Goal: Information Seeking & Learning: Learn about a topic

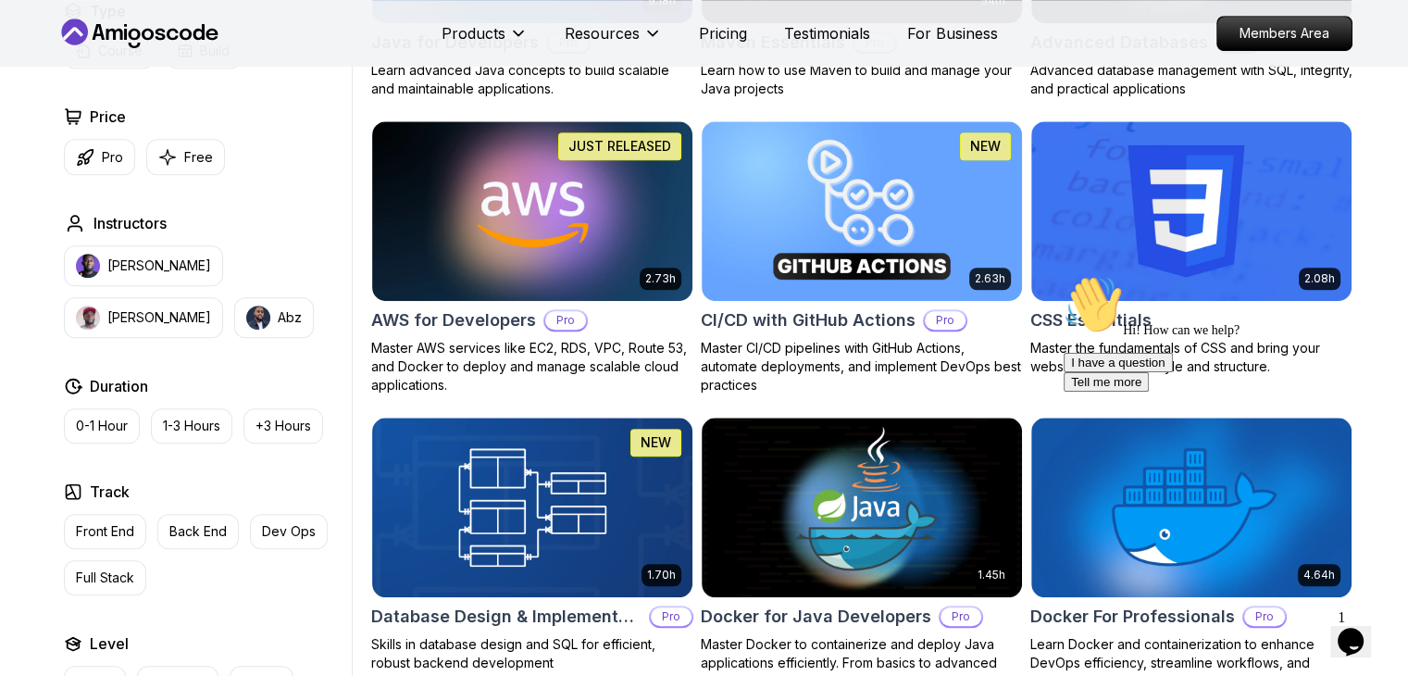
scroll to position [1101, 0]
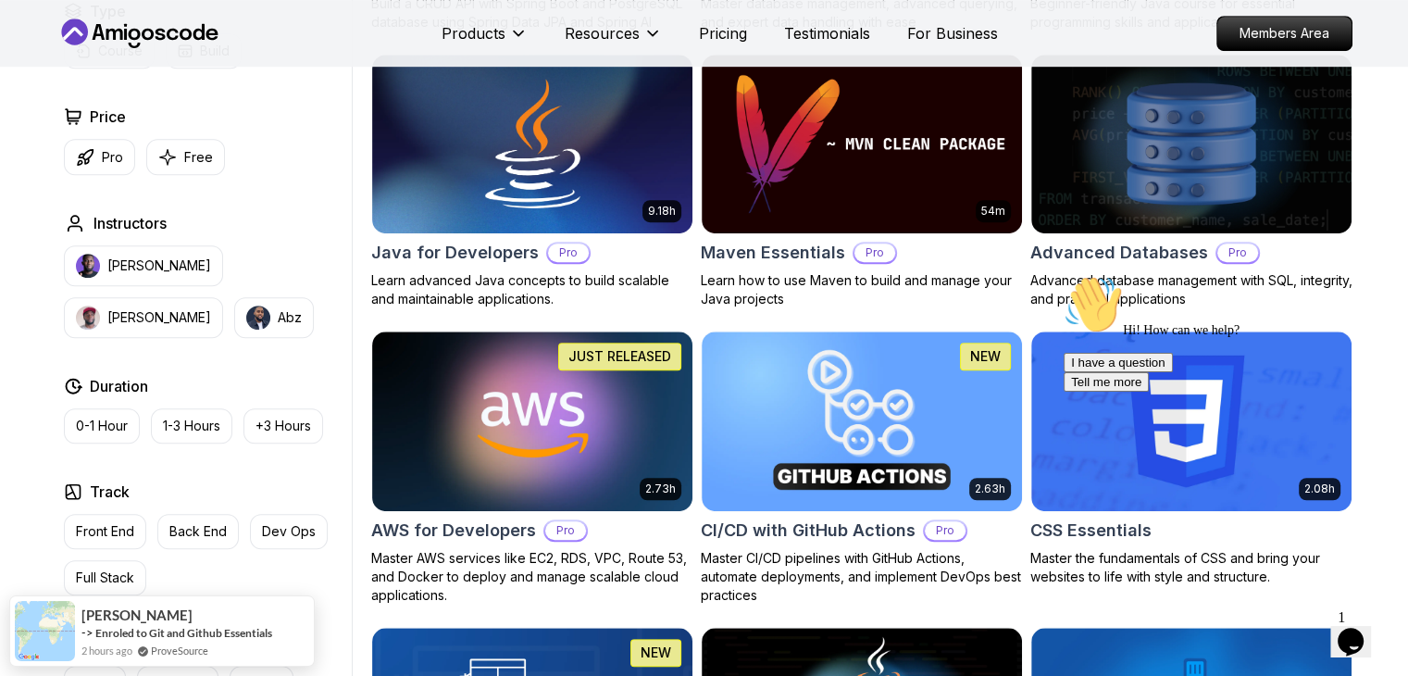
drag, startPoint x: 1377, startPoint y: 148, endPoint x: 1374, endPoint y: 127, distance: 21.6
click at [1366, 275] on div "Chat attention grabber" at bounding box center [1229, 275] width 333 height 0
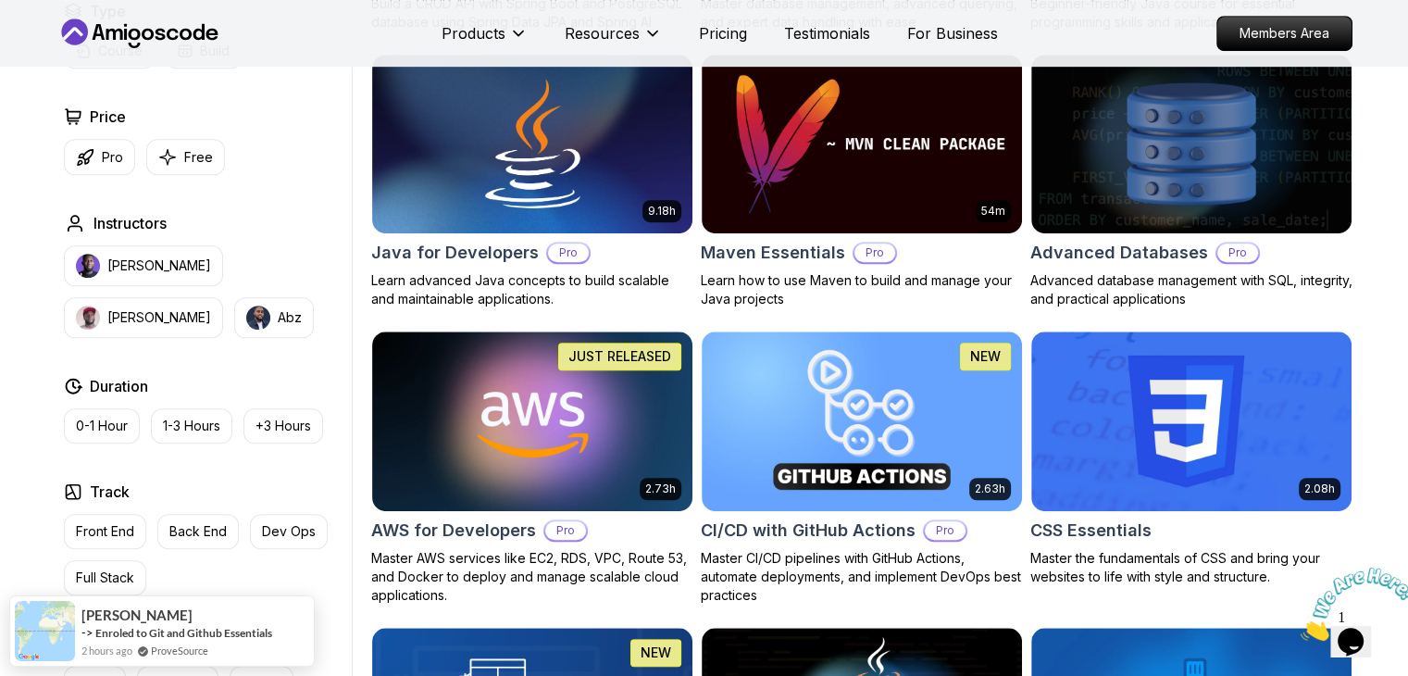
click at [1300, 628] on icon "Close" at bounding box center [1300, 636] width 0 height 16
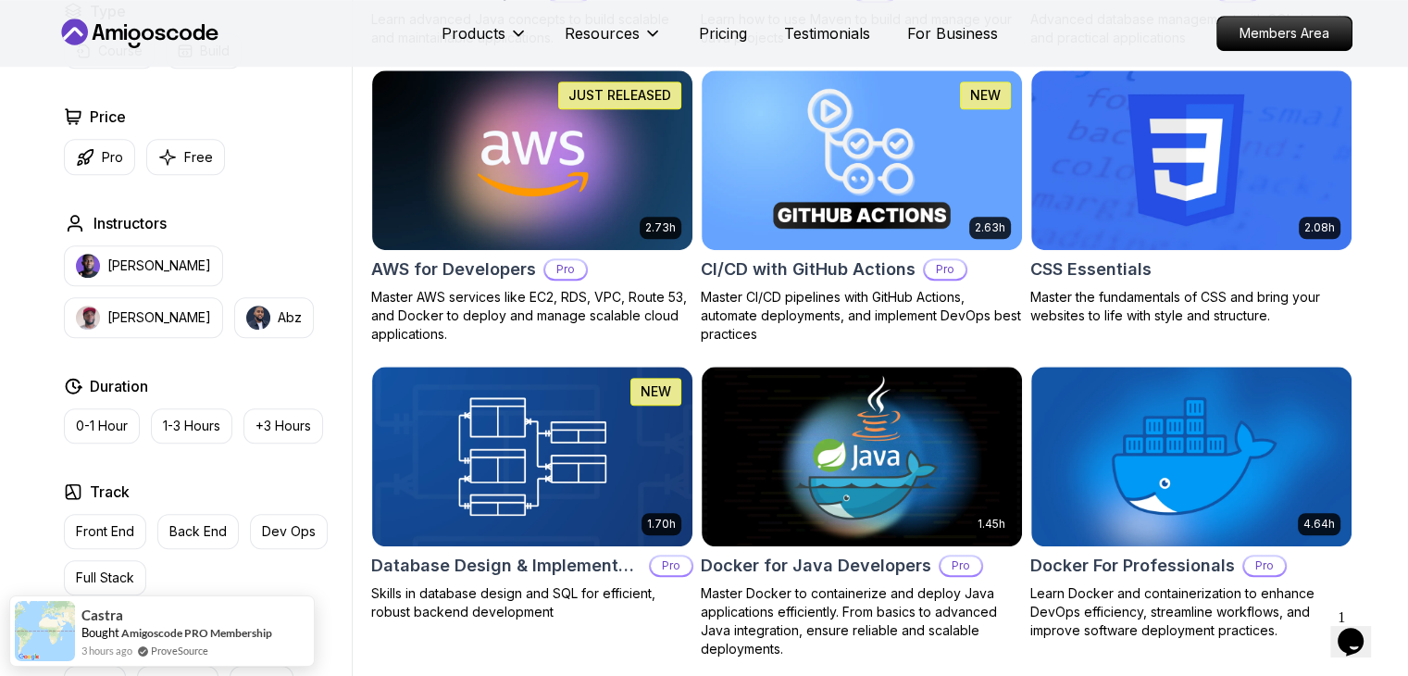
scroll to position [1361, 0]
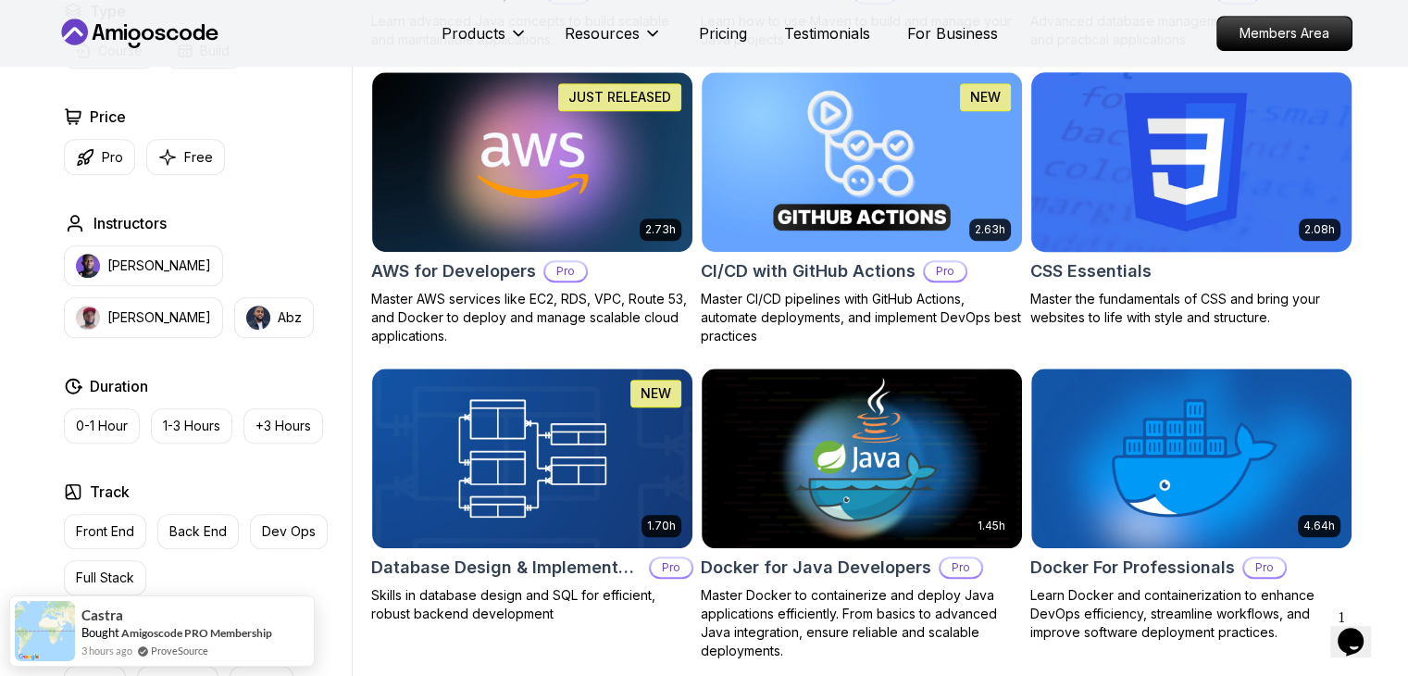
click at [1213, 240] on img at bounding box center [1191, 162] width 336 height 188
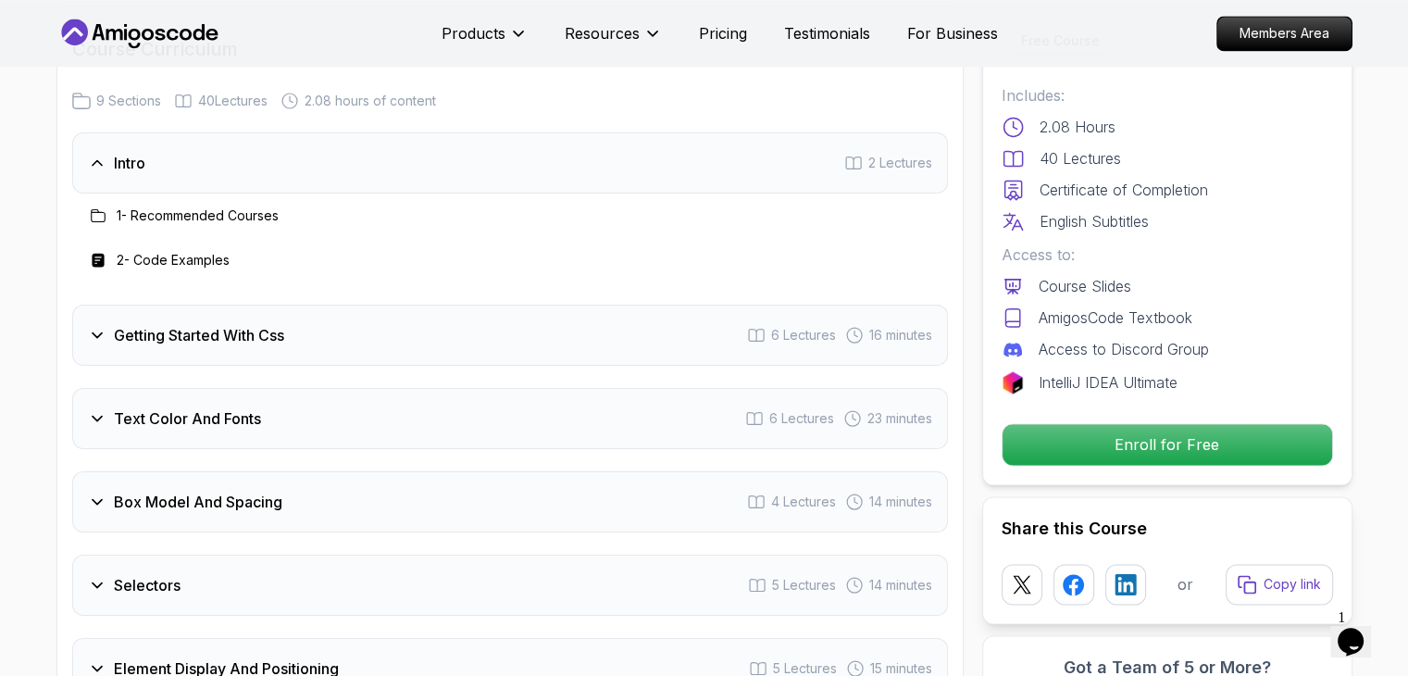
scroll to position [2703, 0]
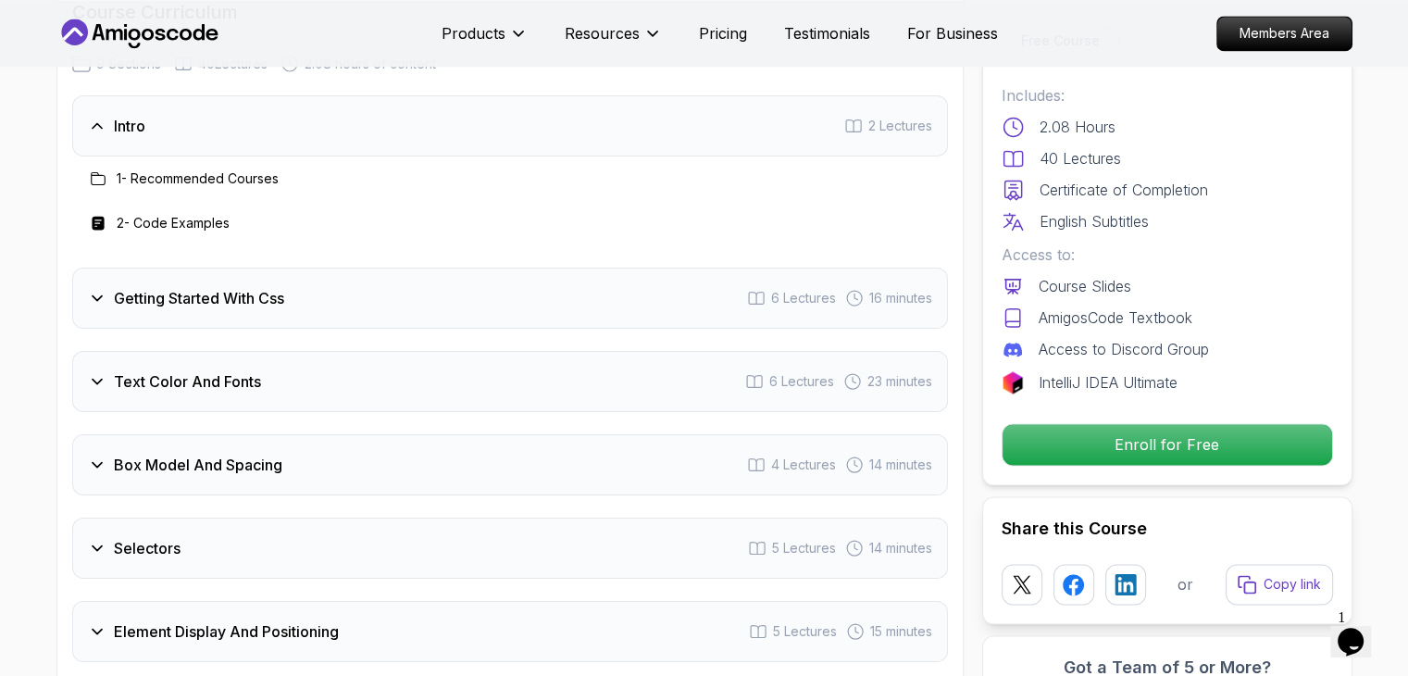
click at [852, 119] on icon at bounding box center [853, 125] width 15 height 12
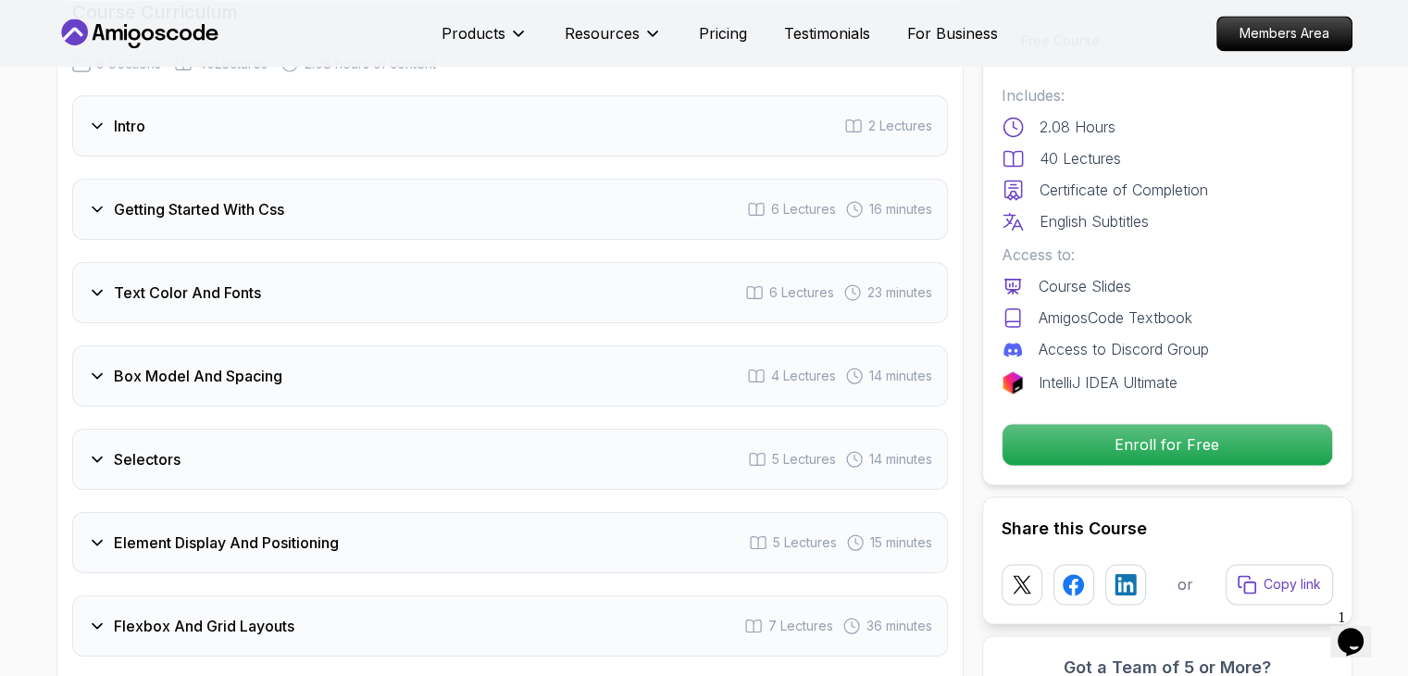
click at [571, 238] on div "Intro 2 Lectures Getting Started With Css 6 Lectures 16 minutes Text Color And …" at bounding box center [510, 459] width 876 height 728
click at [466, 198] on div "Getting Started With Css 6 Lectures 16 minutes" at bounding box center [510, 209] width 876 height 61
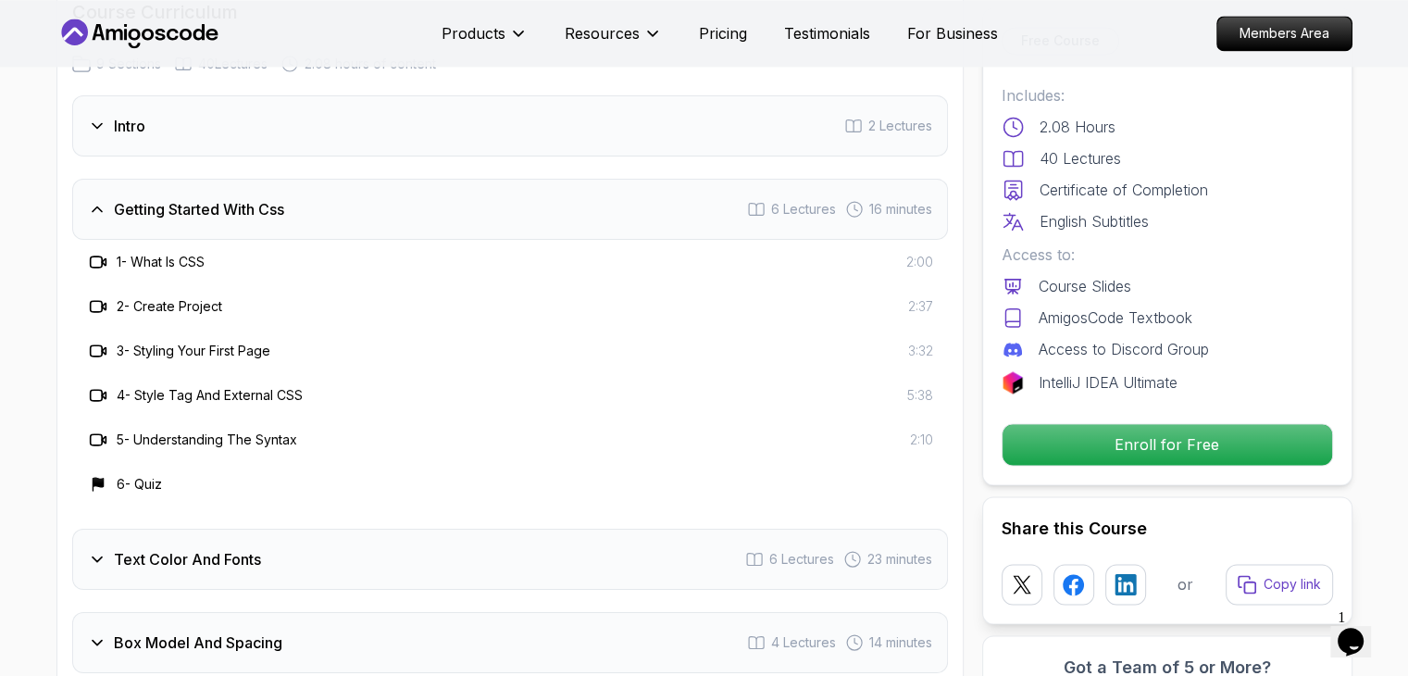
click at [383, 212] on div "Getting Started With Css 6 Lectures 16 minutes" at bounding box center [510, 209] width 876 height 61
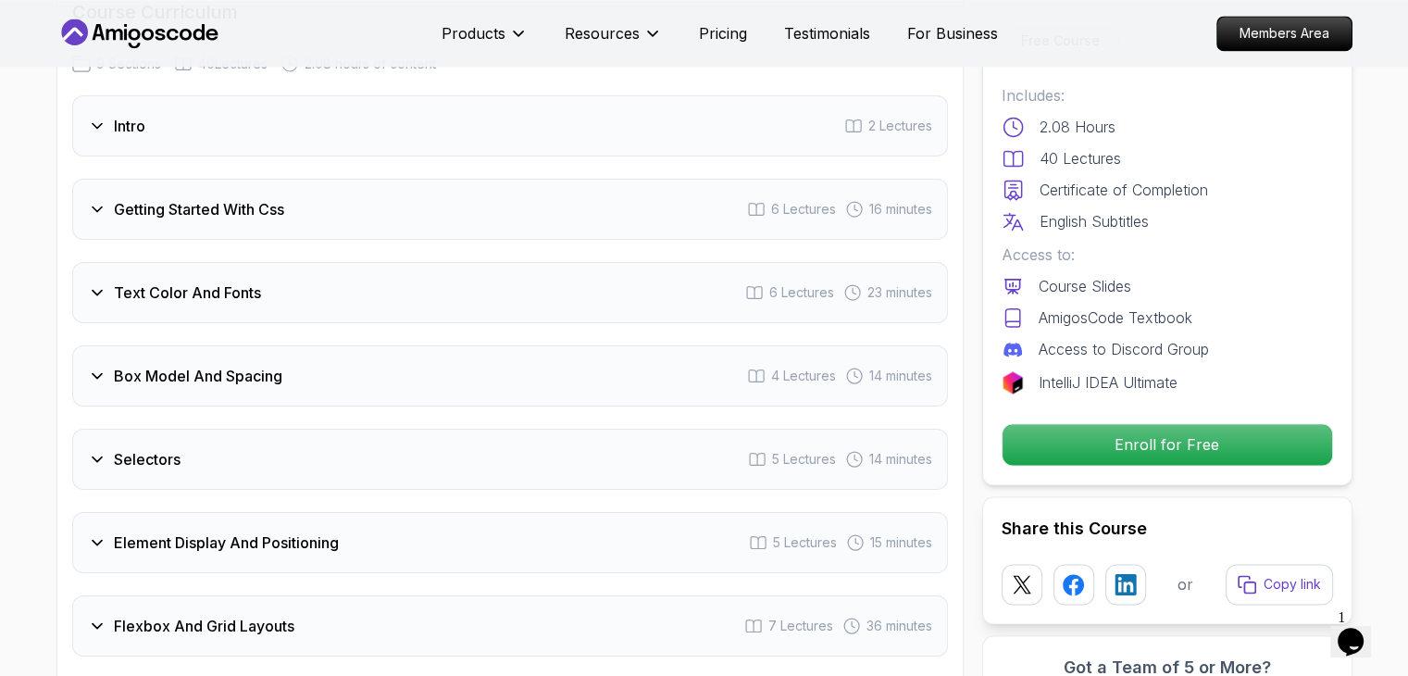
click at [215, 371] on h3 "Box Model And Spacing" at bounding box center [198, 376] width 168 height 22
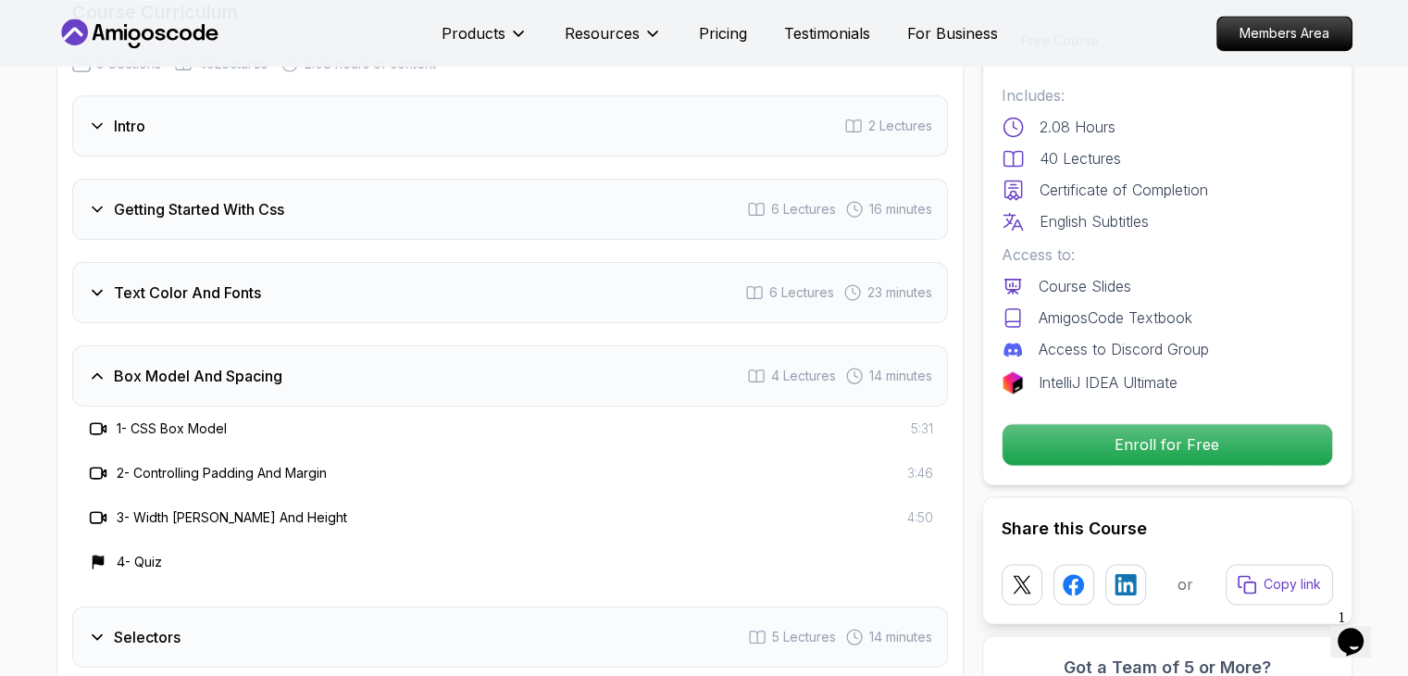
click at [215, 371] on h3 "Box Model And Spacing" at bounding box center [198, 376] width 168 height 22
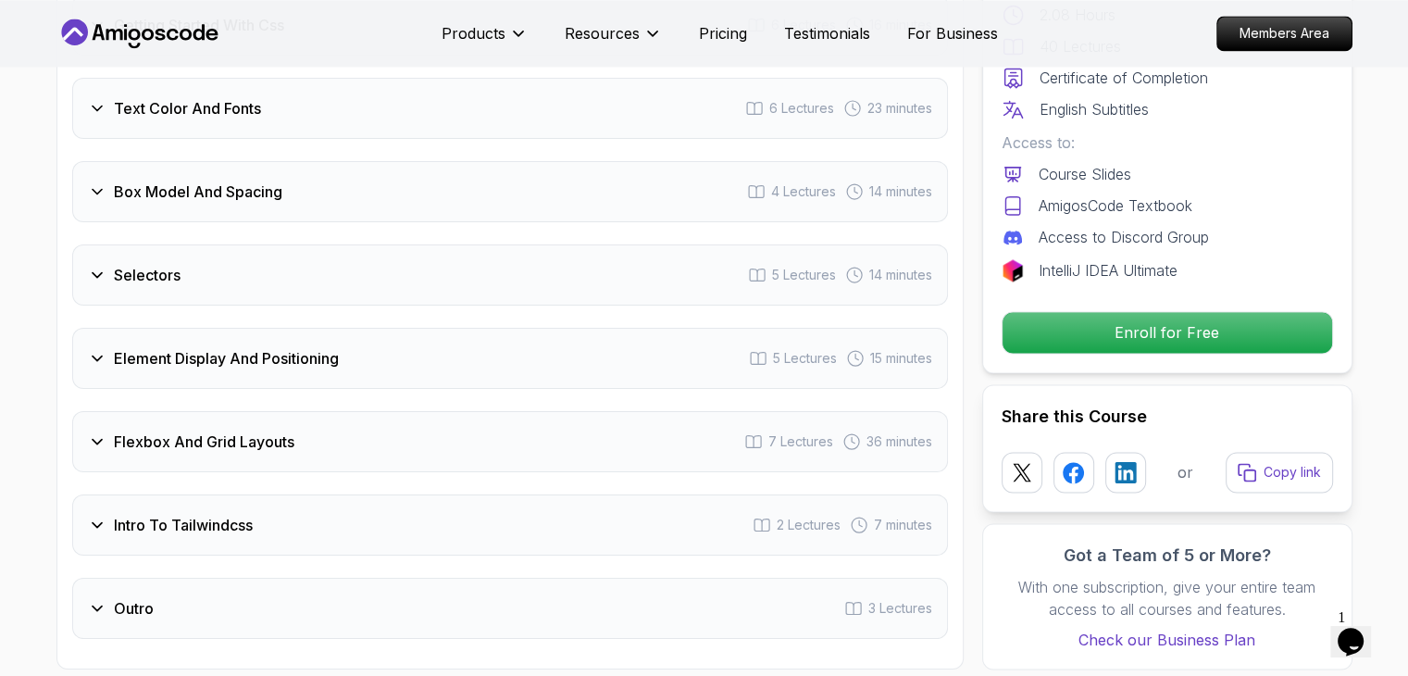
scroll to position [2888, 0]
click at [215, 371] on div "Element Display And Positioning 5 Lectures 15 minutes" at bounding box center [510, 357] width 876 height 61
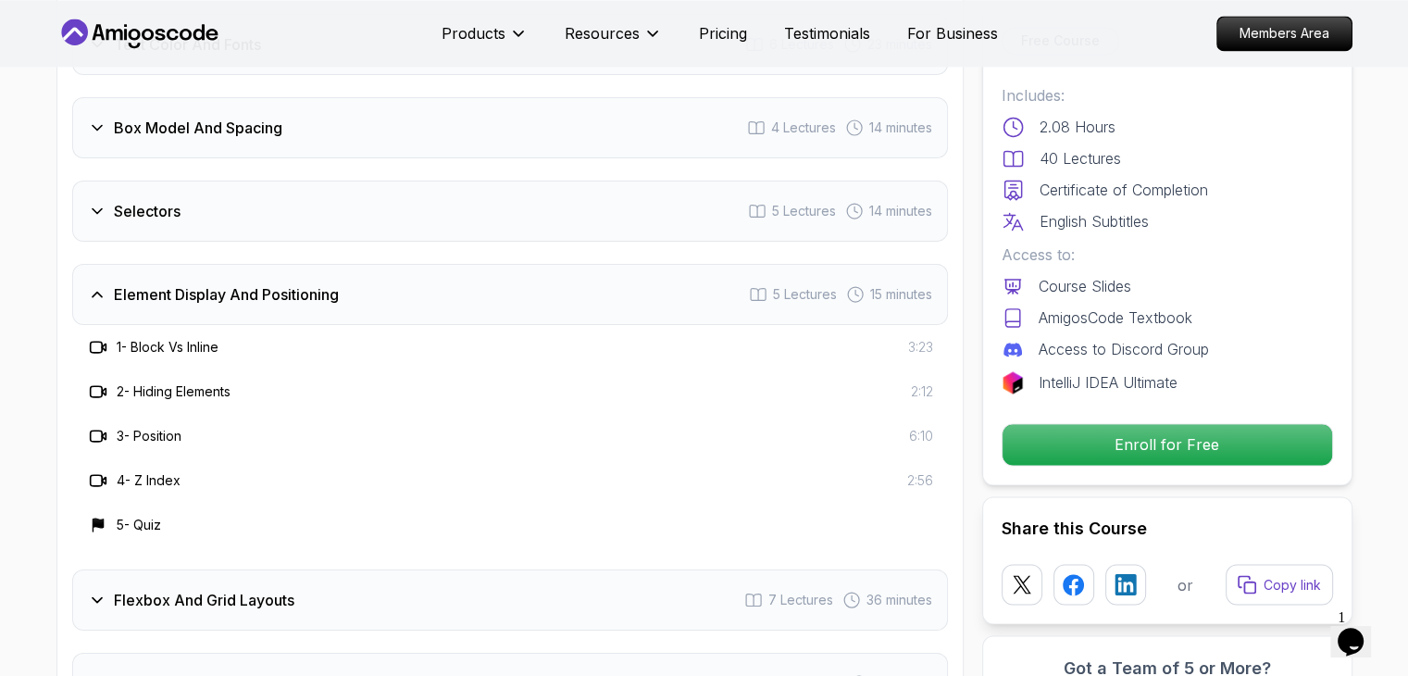
scroll to position [2962, 0]
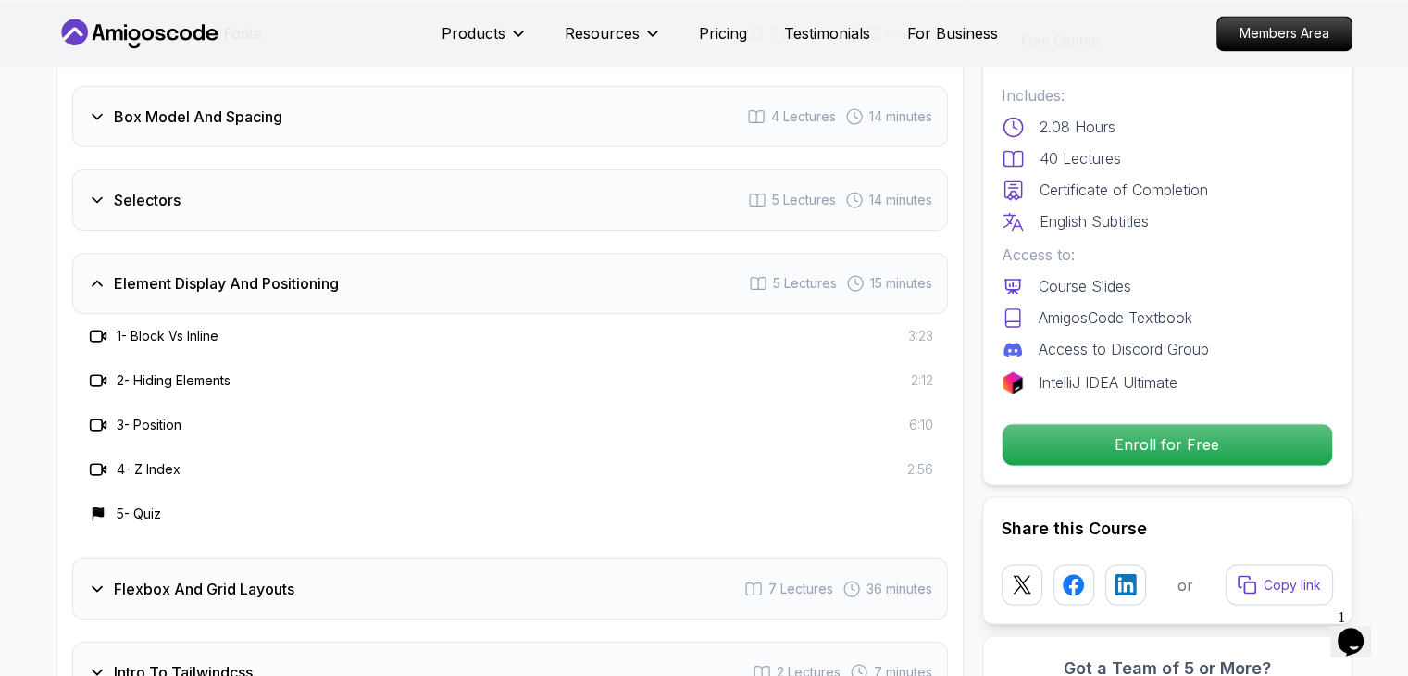
click at [210, 253] on div "Element Display And Positioning 5 Lectures 15 minutes" at bounding box center [510, 283] width 876 height 61
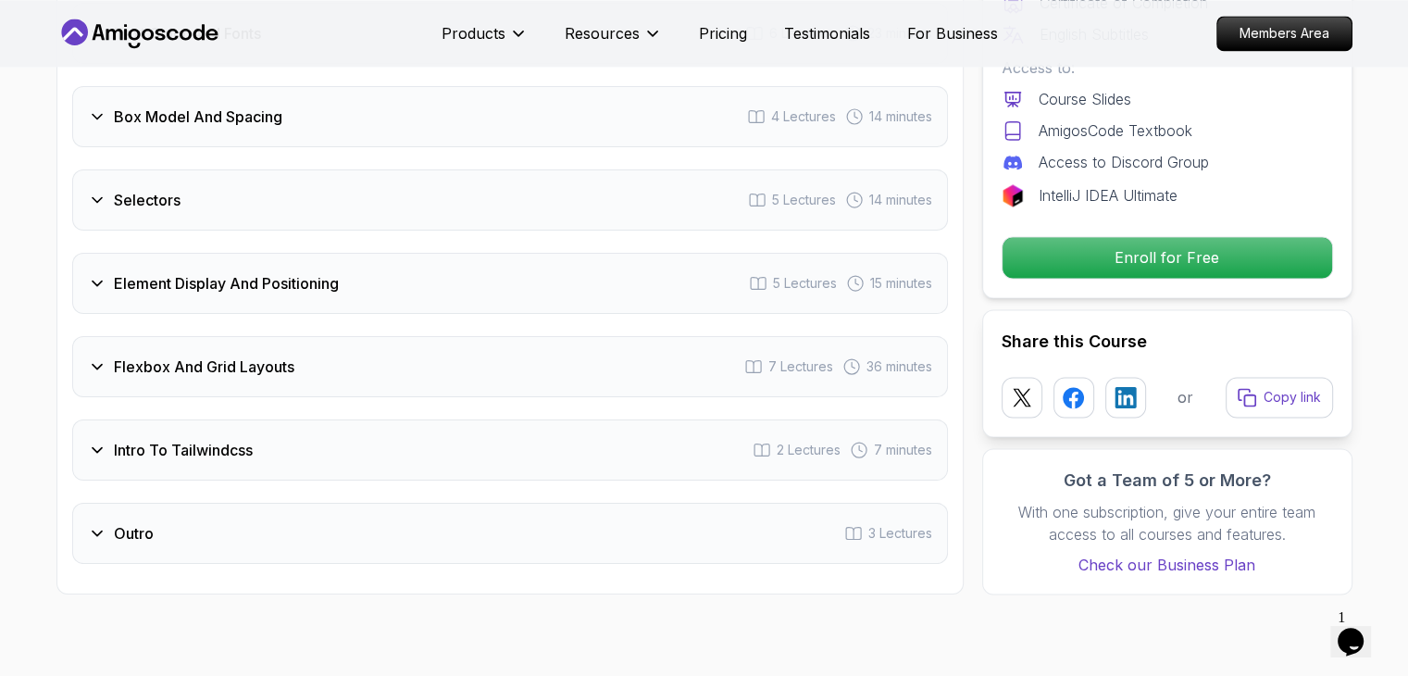
click at [155, 379] on div "Flexbox And Grid Layouts 7 Lectures 36 minutes" at bounding box center [510, 366] width 876 height 61
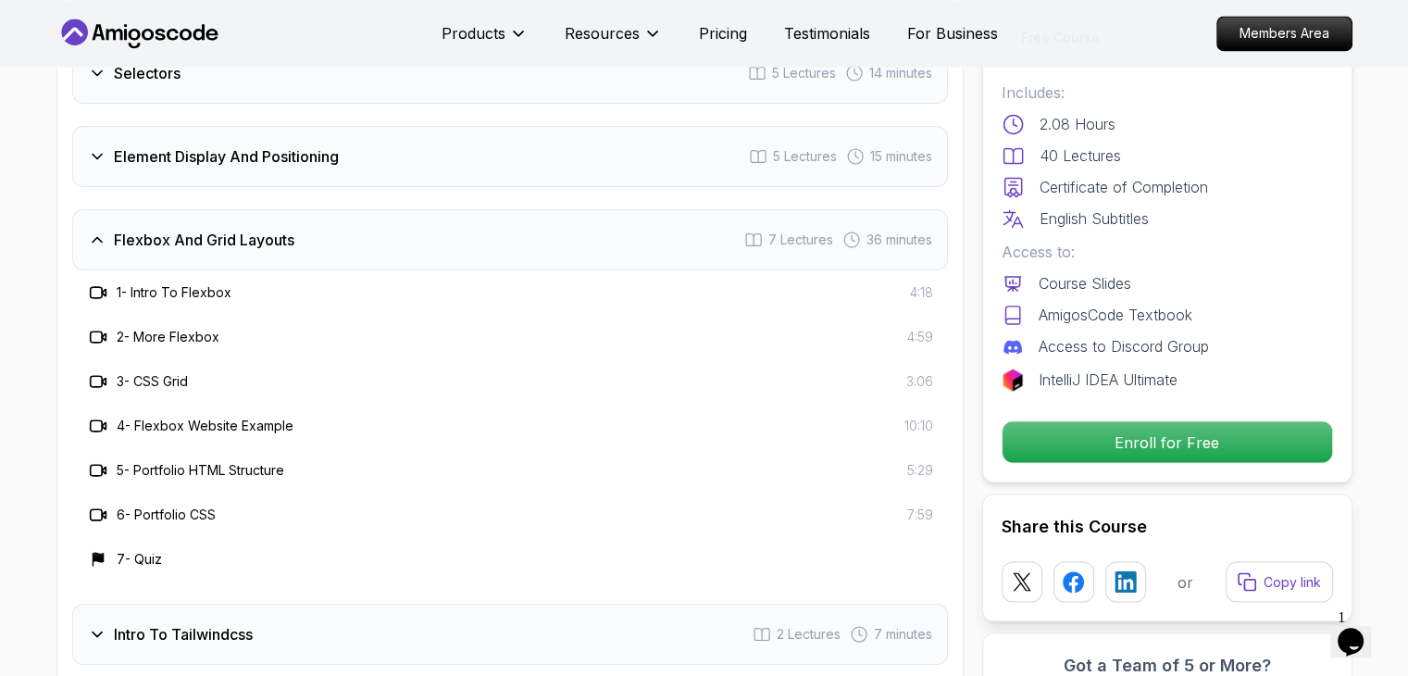
scroll to position [3110, 0]
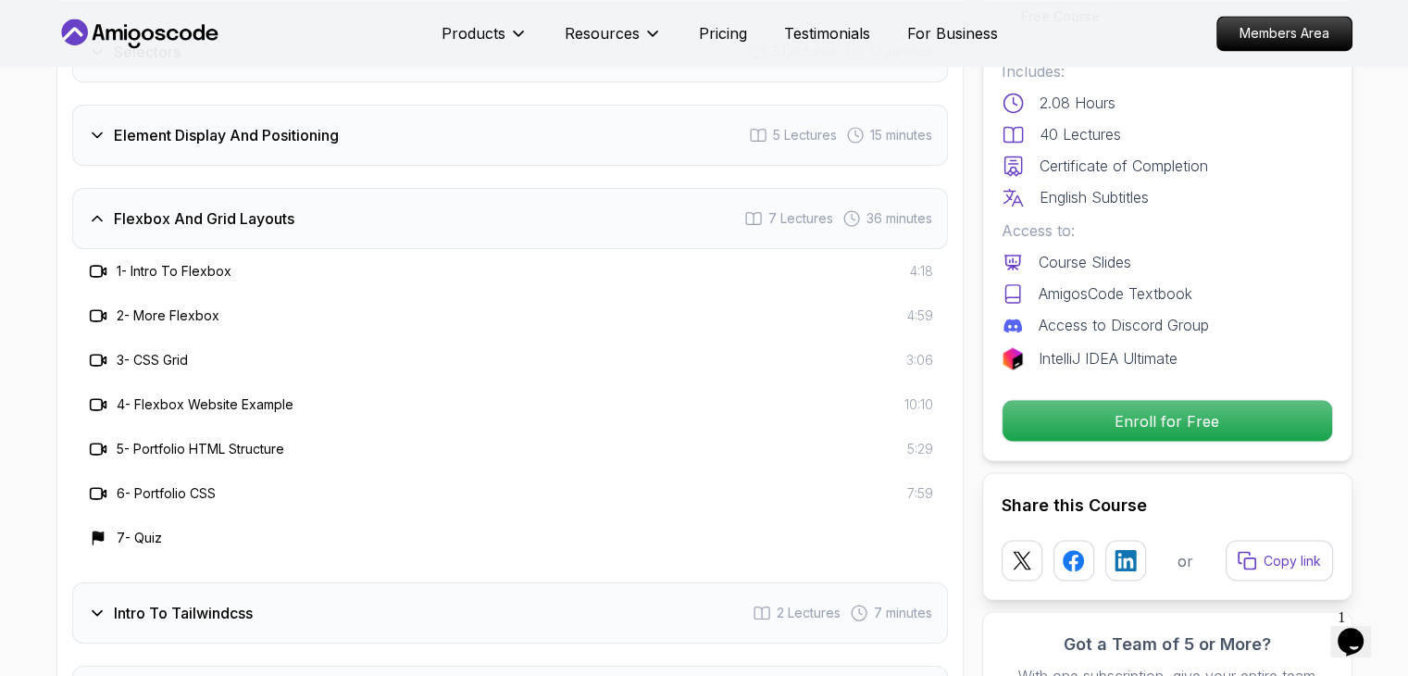
click at [167, 234] on div "Flexbox And Grid Layouts 7 Lectures 36 minutes" at bounding box center [510, 218] width 876 height 61
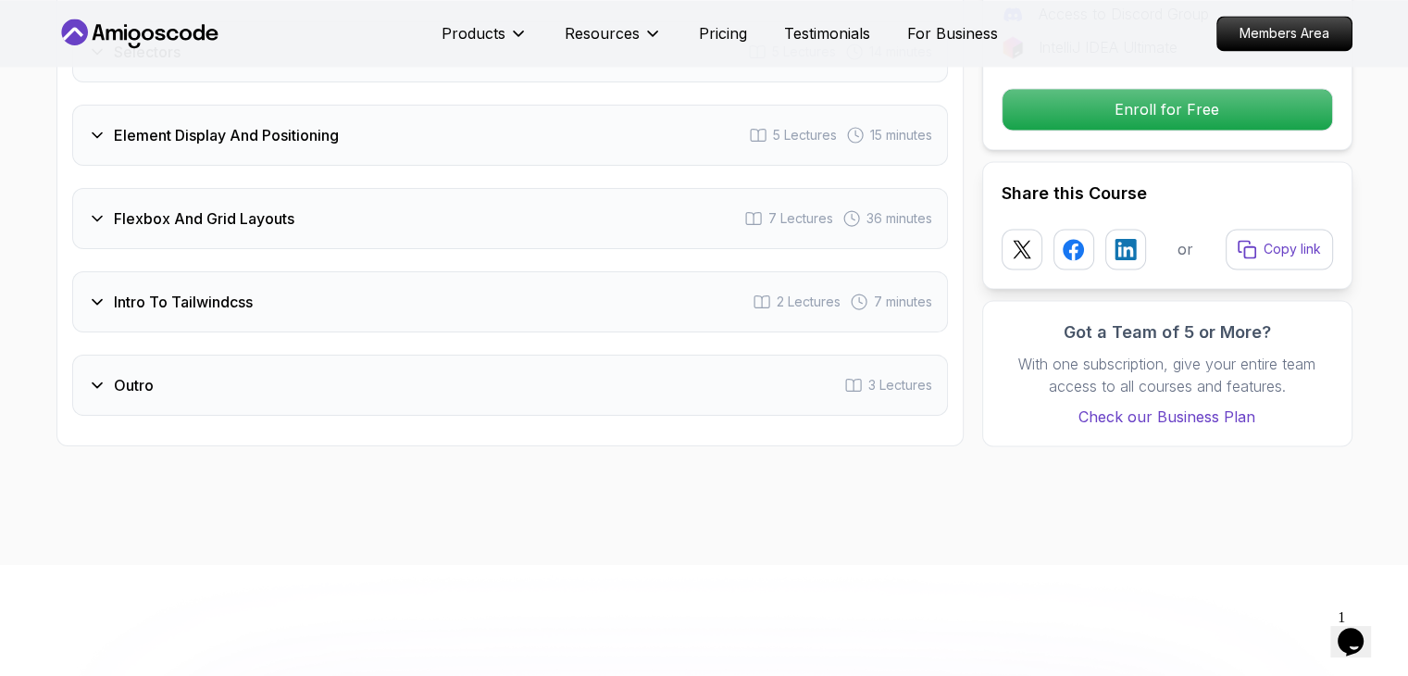
click at [316, 313] on div "Intro To Tailwindcss 2 Lectures 7 minutes" at bounding box center [510, 301] width 876 height 61
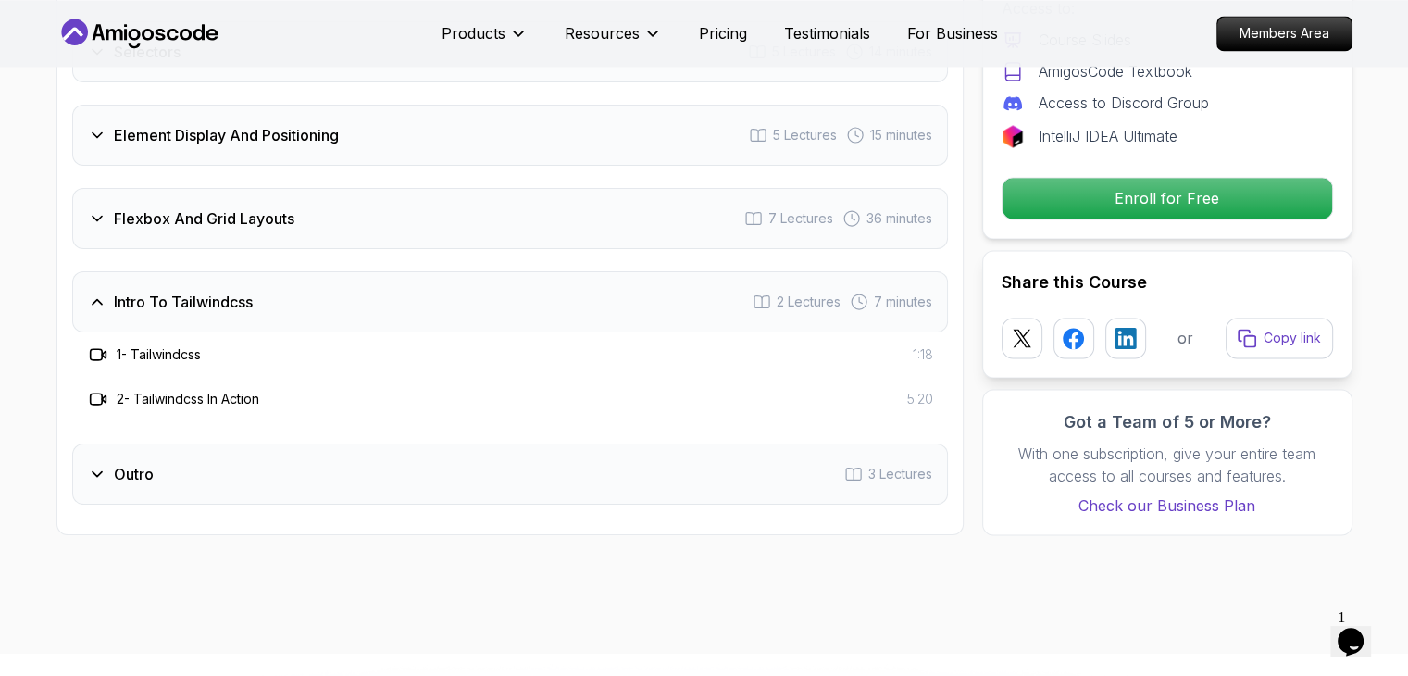
click at [282, 305] on div "Intro To Tailwindcss 2 Lectures 7 minutes" at bounding box center [510, 301] width 876 height 61
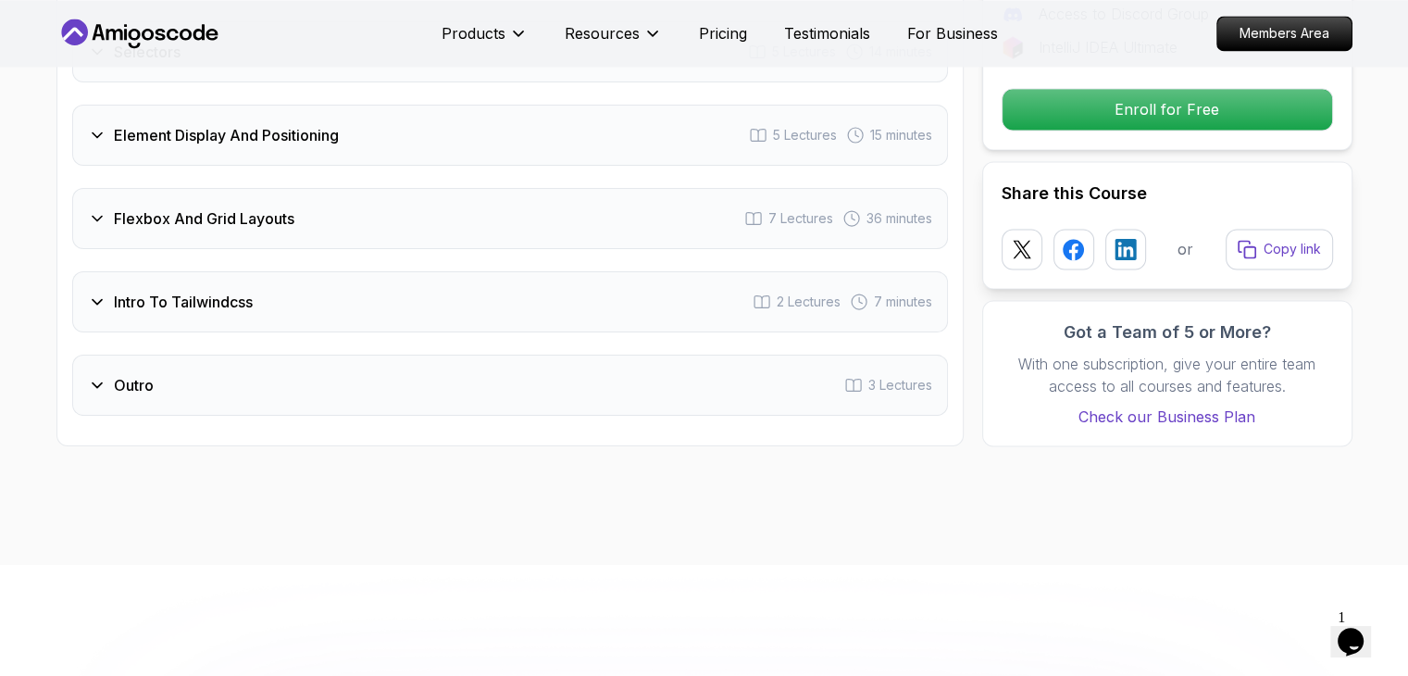
click at [247, 382] on div "Outro 3 Lectures" at bounding box center [510, 384] width 876 height 61
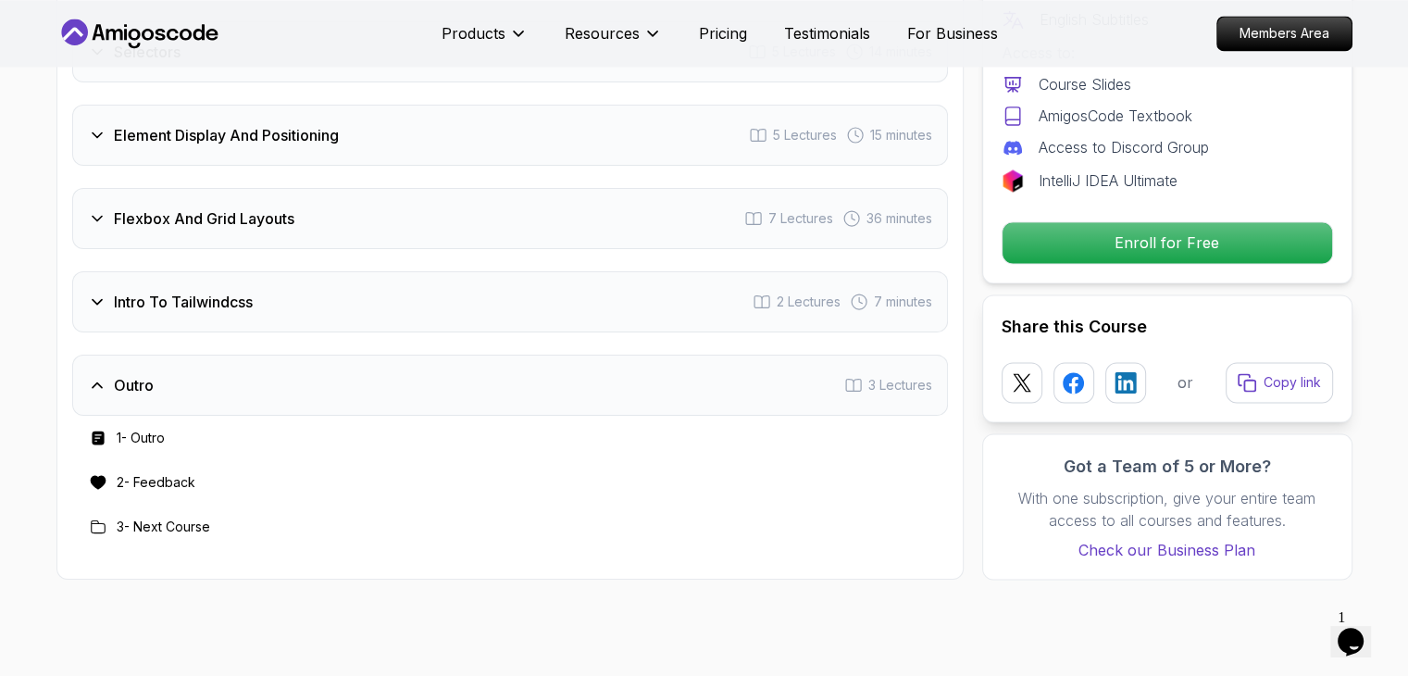
click at [247, 382] on div "Outro 3 Lectures" at bounding box center [510, 384] width 876 height 61
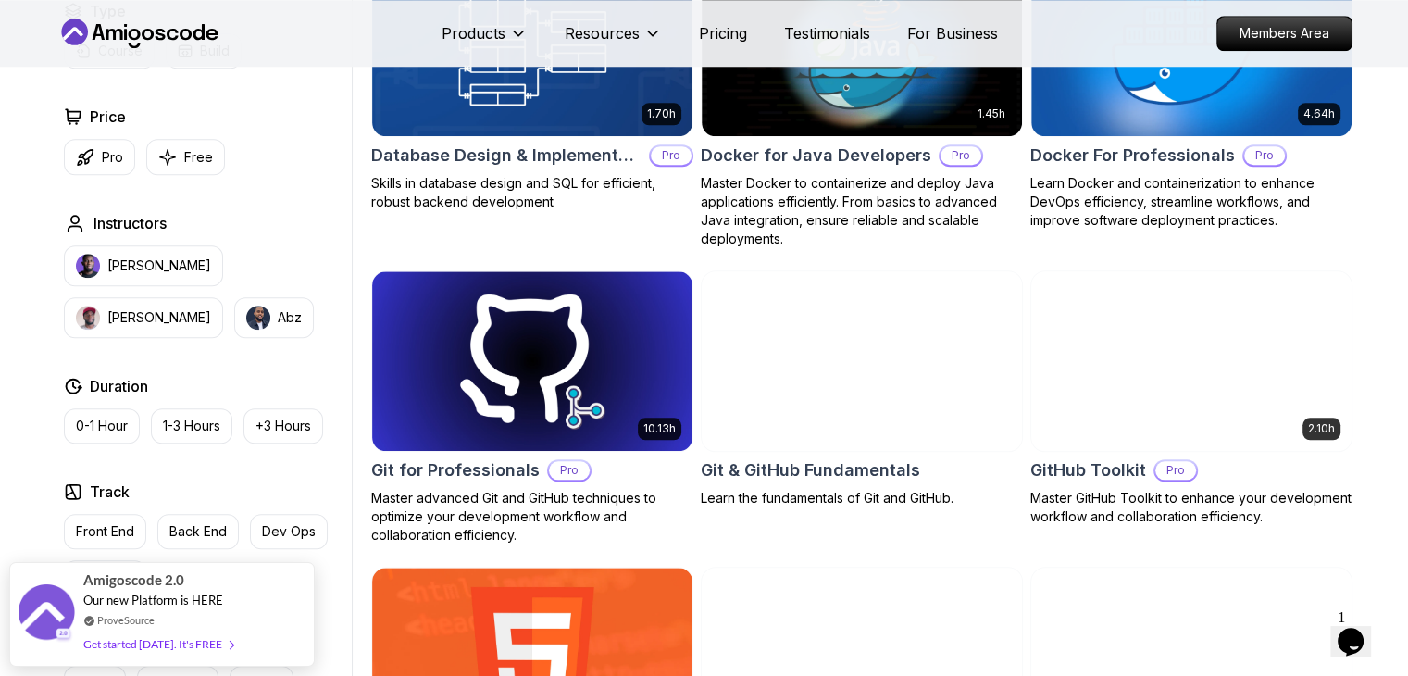
scroll to position [1765, 0]
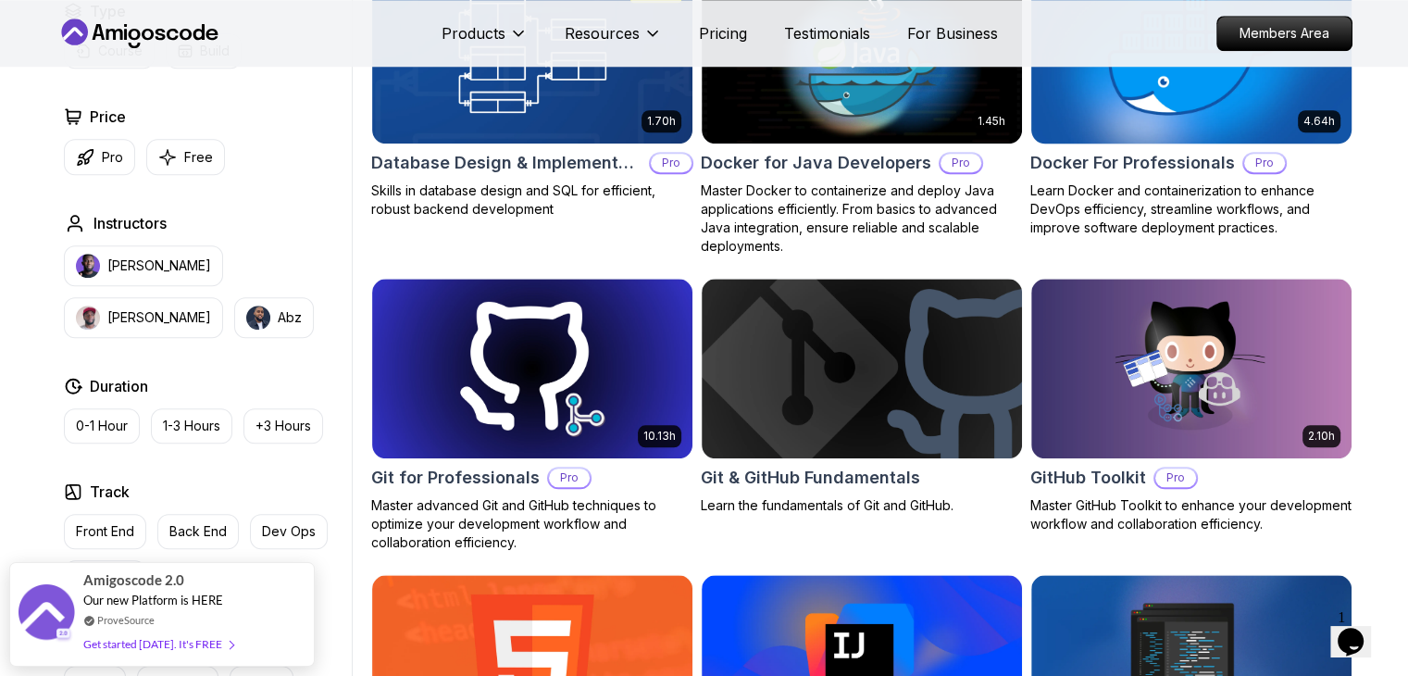
click at [1108, 142] on img at bounding box center [1191, 53] width 336 height 188
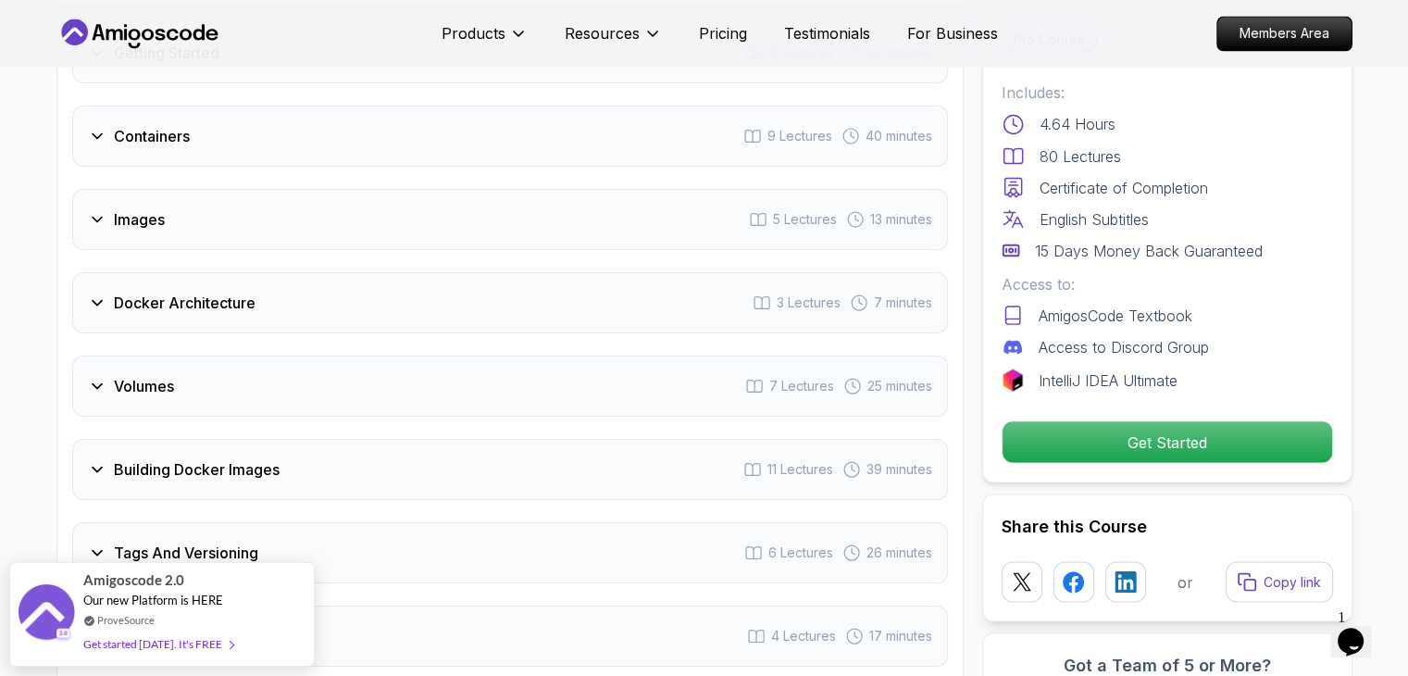
scroll to position [3779, 0]
